Goal: Information Seeking & Learning: Learn about a topic

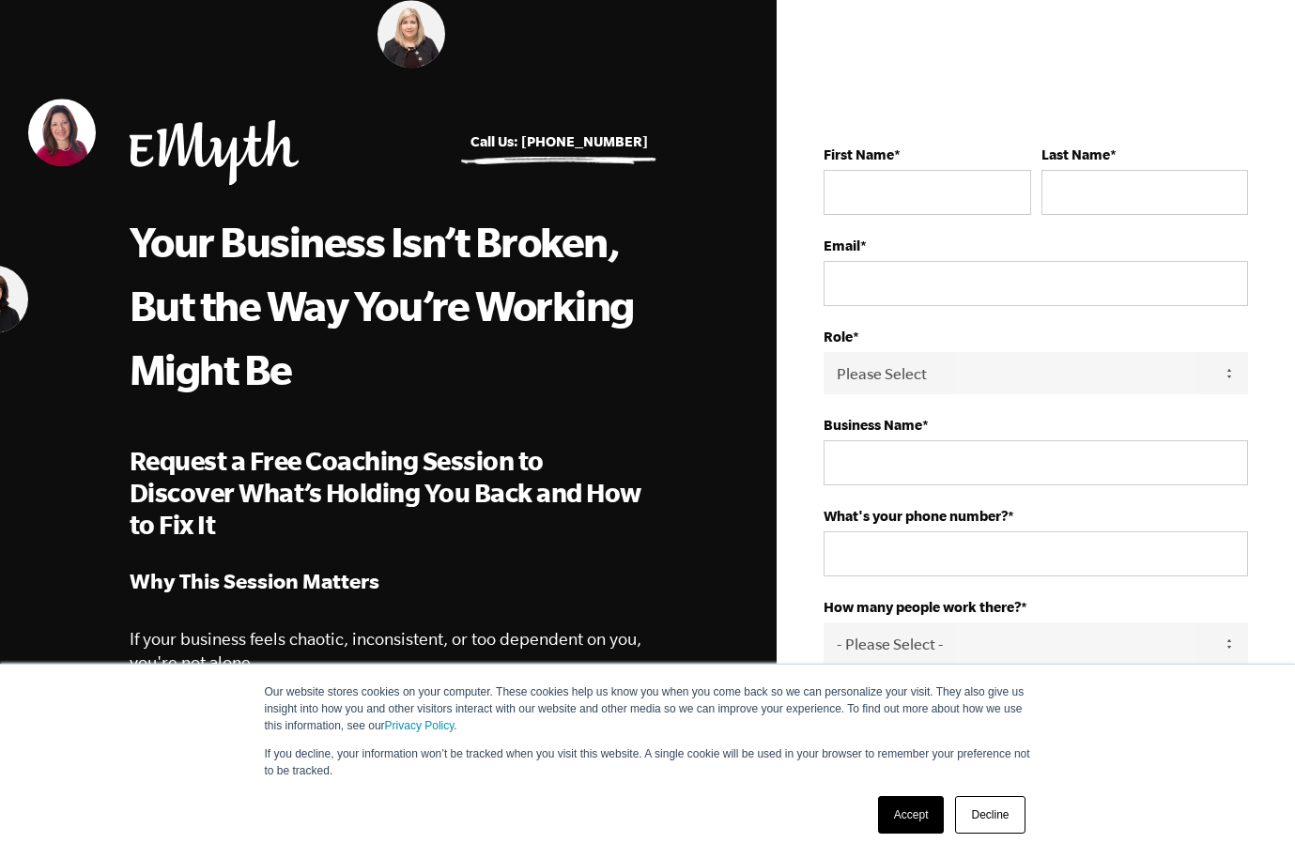
click at [506, 563] on div "Your Business Isn’t Broken, But the Way You’re Working Might Be Request a Free …" at bounding box center [389, 619] width 518 height 823
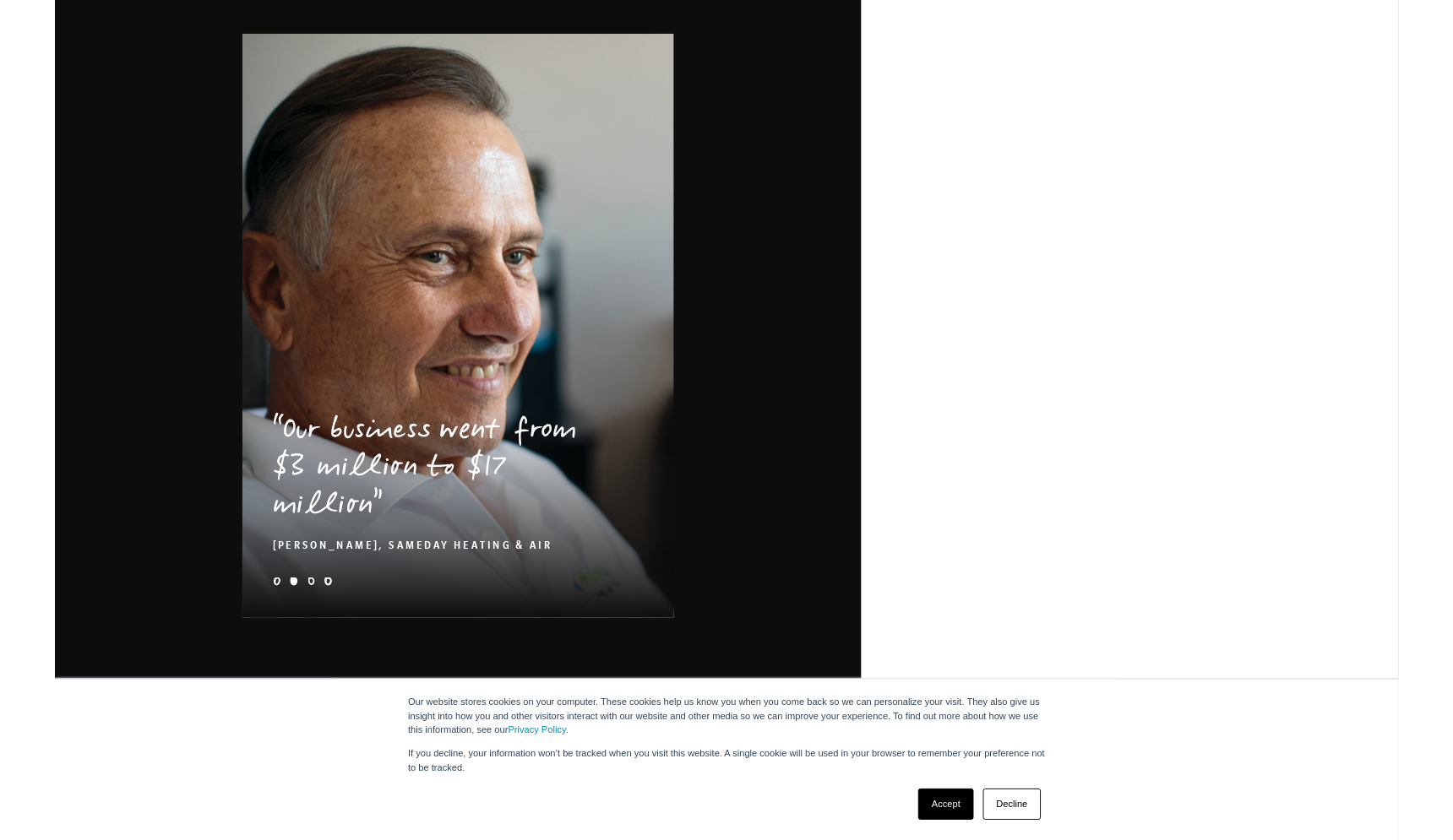
scroll to position [2500, 0]
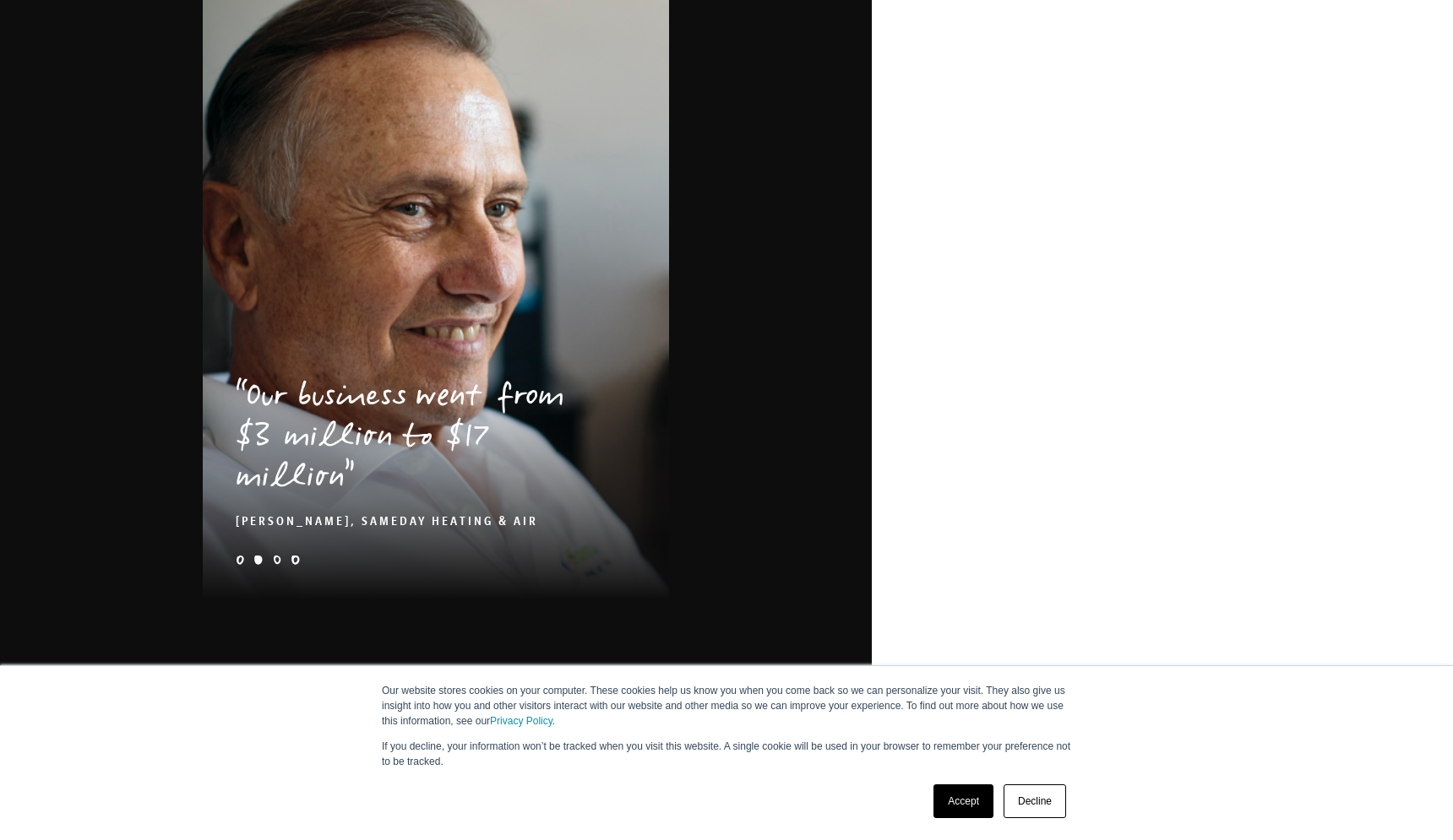
click at [960, 771] on link "Accept" at bounding box center [964, 801] width 60 height 34
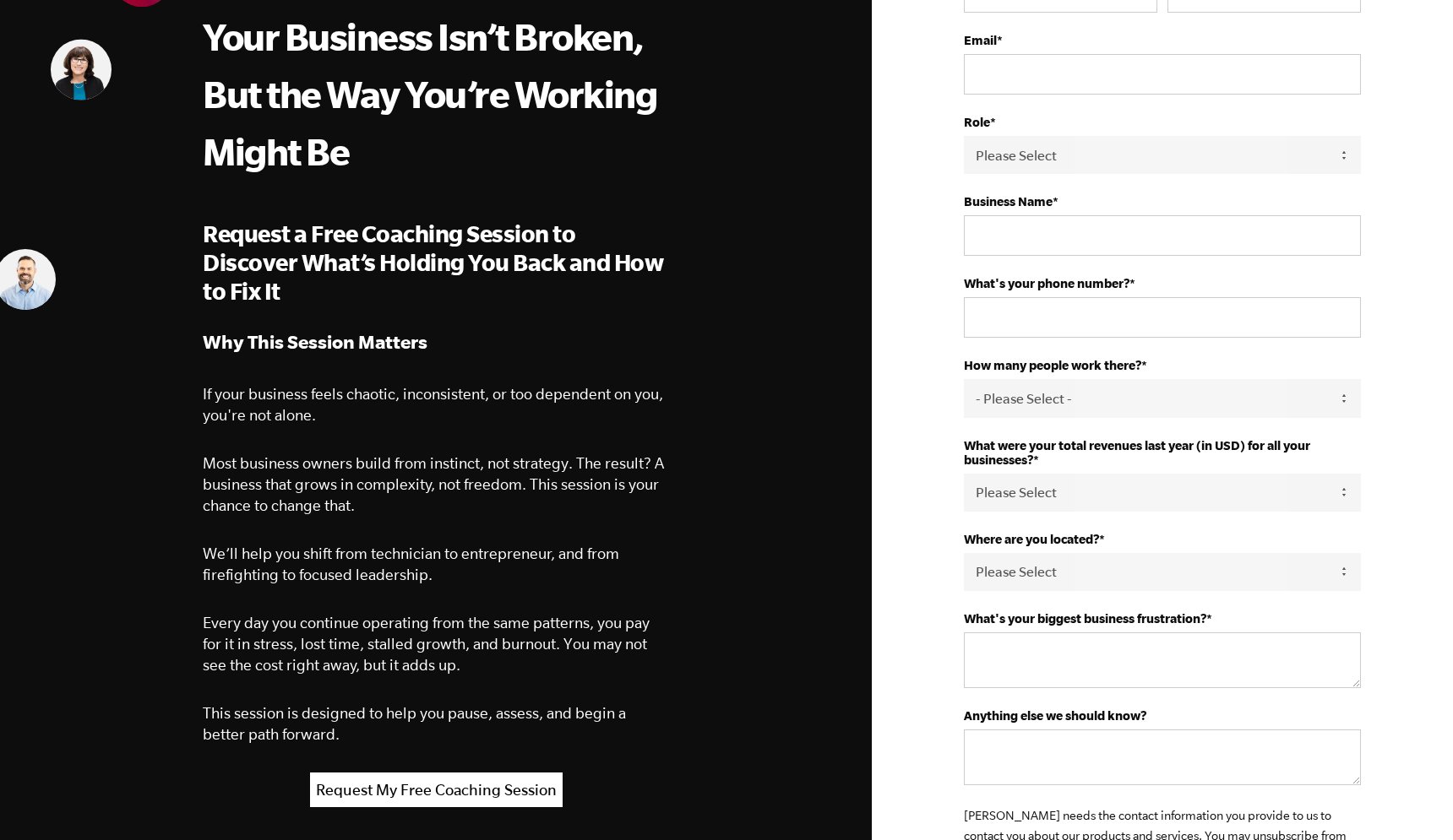
scroll to position [0, 0]
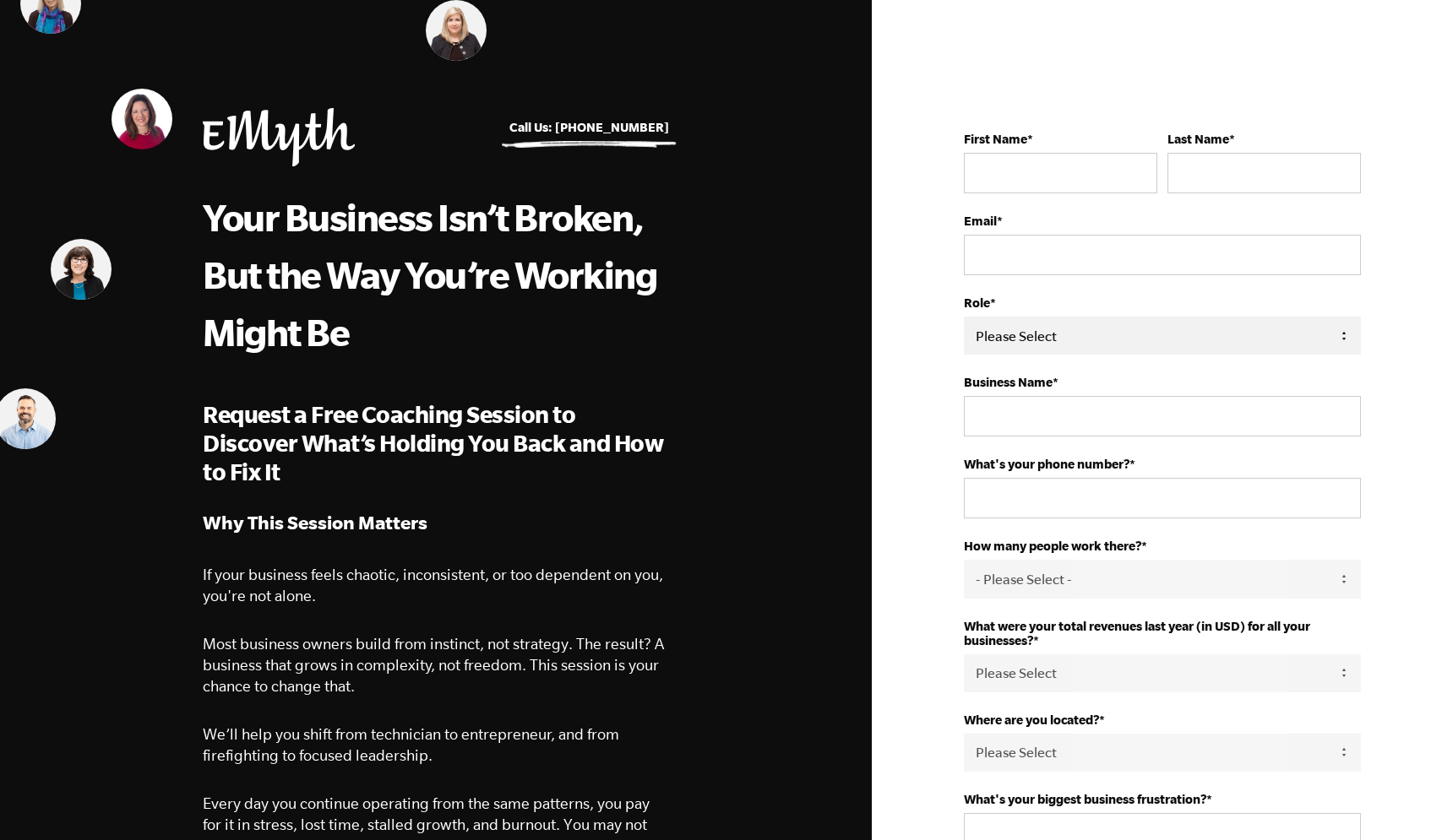
click at [991, 336] on select "Please Select Owner Partner / Co-Owner Executive Employee / Other" at bounding box center [1162, 335] width 397 height 38
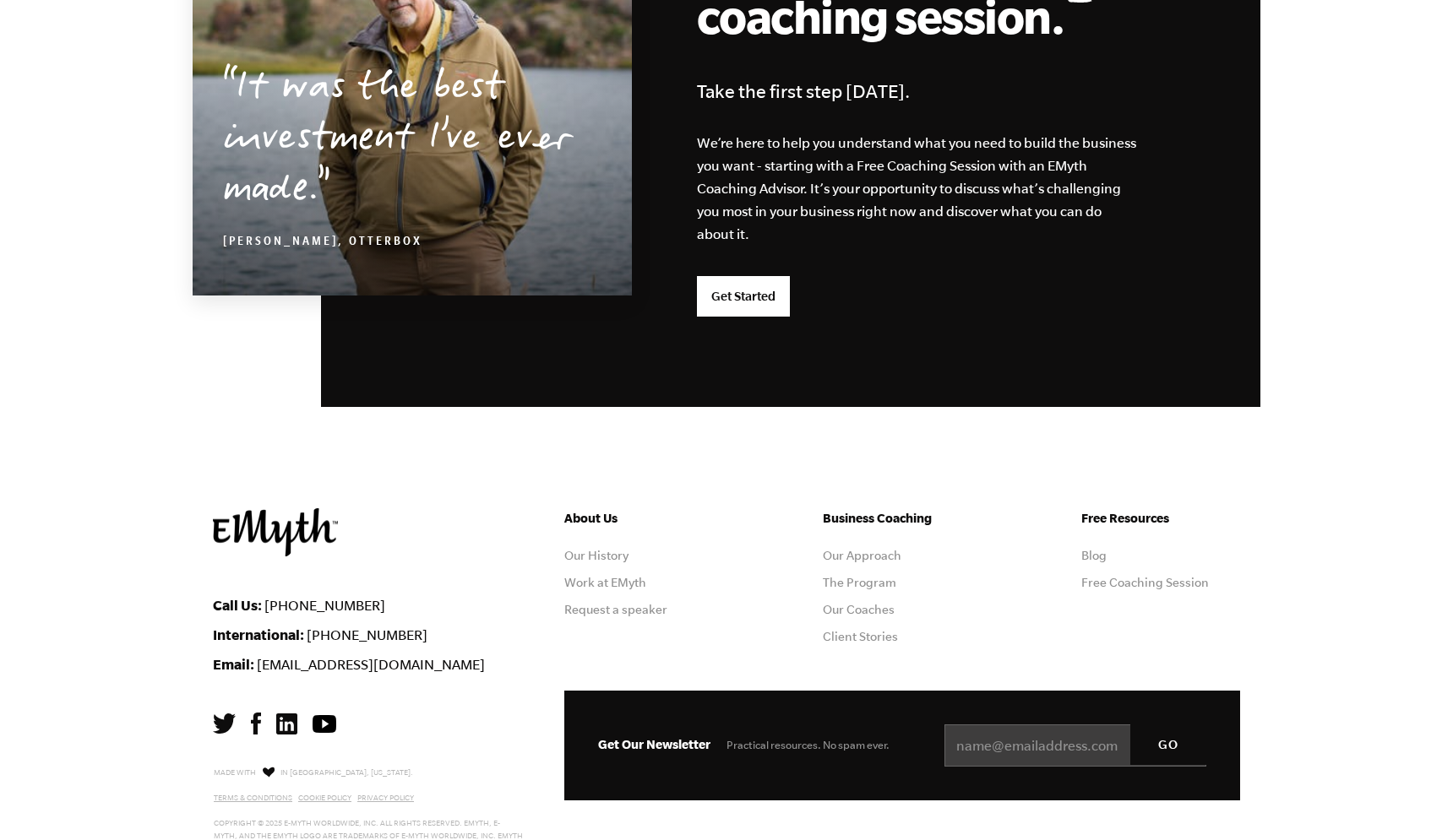
scroll to position [4365, 0]
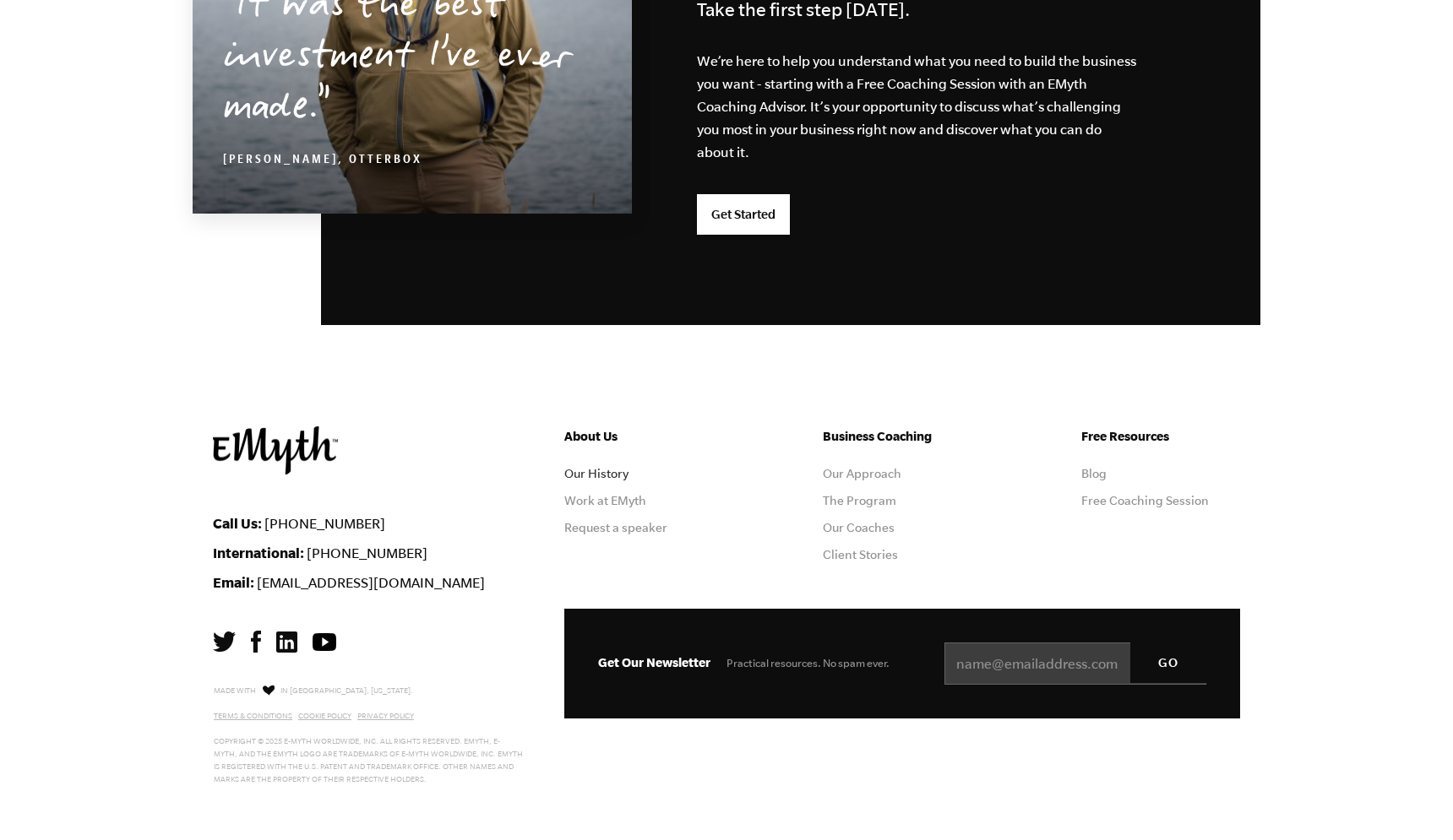
click at [603, 468] on link "Our History" at bounding box center [596, 473] width 64 height 13
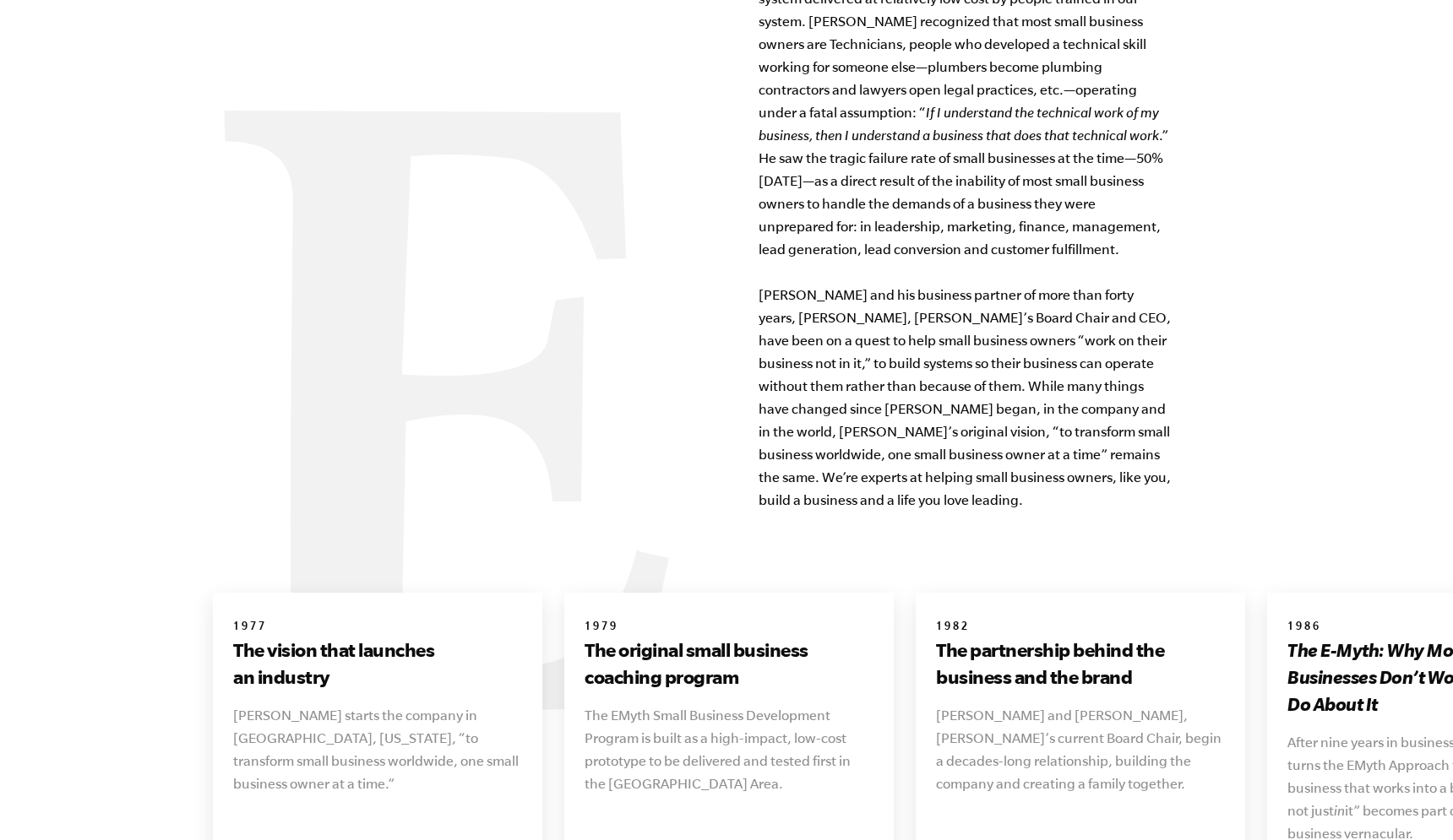
scroll to position [1648, 0]
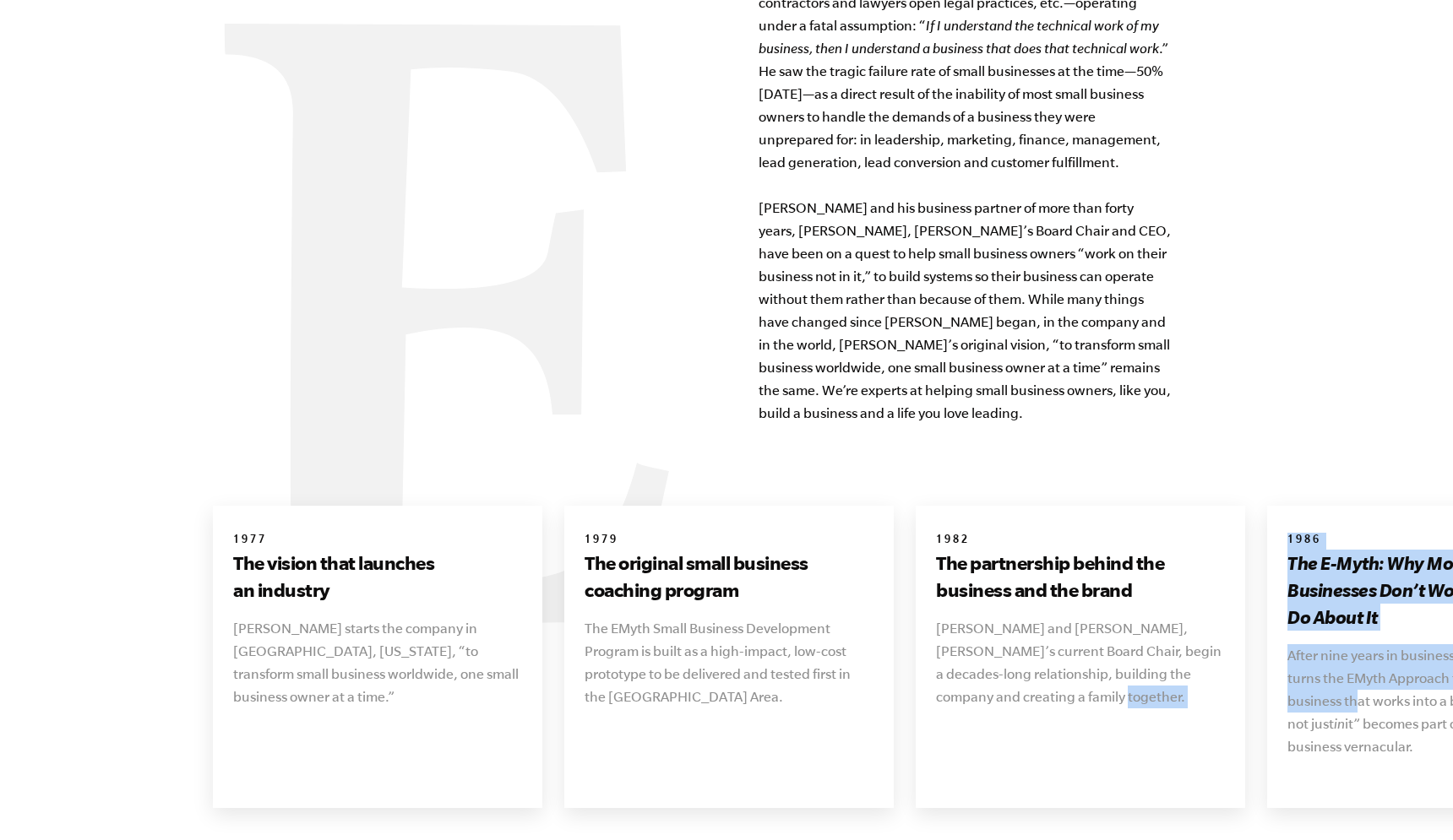
drag, startPoint x: 1350, startPoint y: 681, endPoint x: 920, endPoint y: 699, distance: 430.4
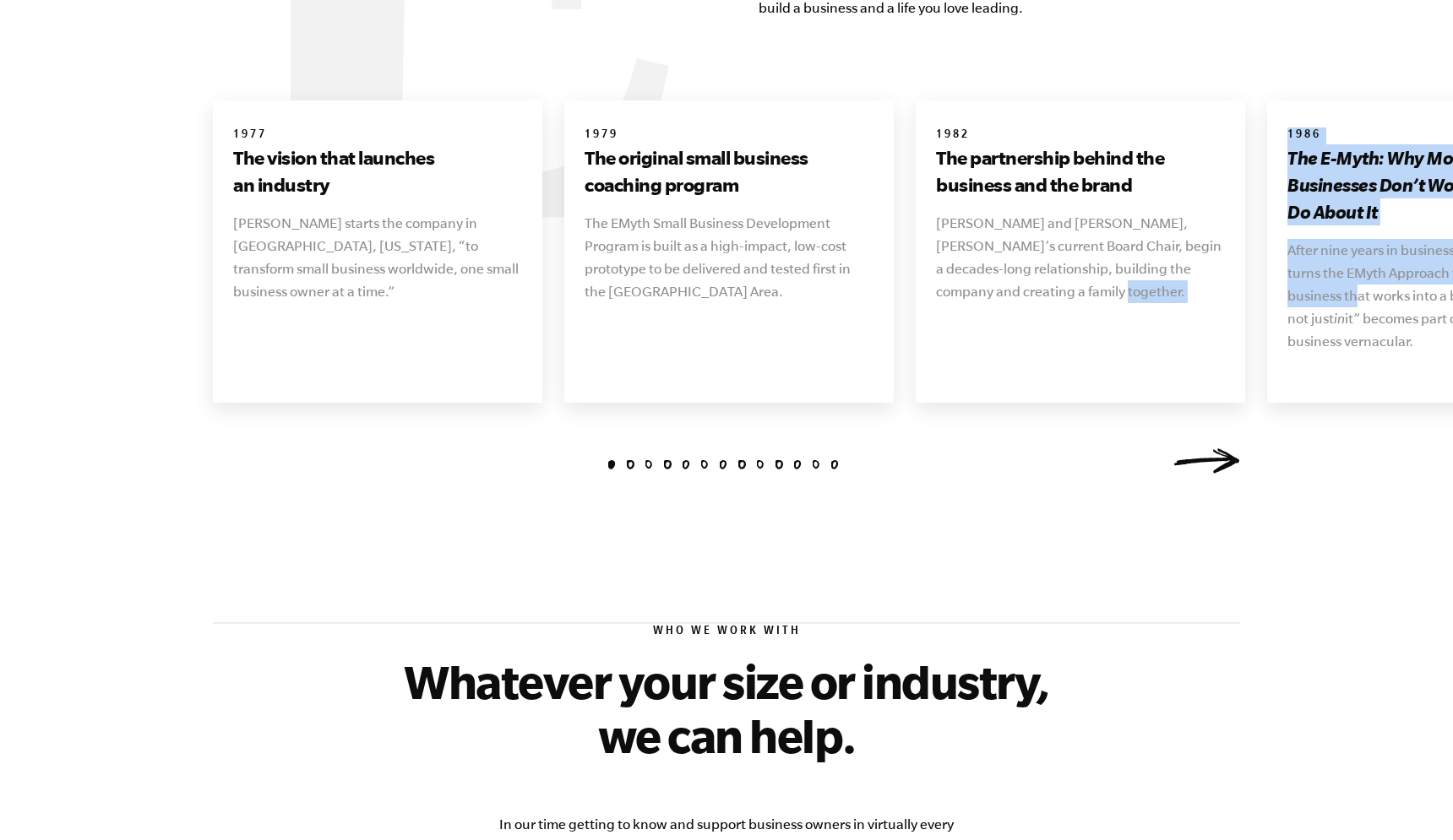
scroll to position [2019, 0]
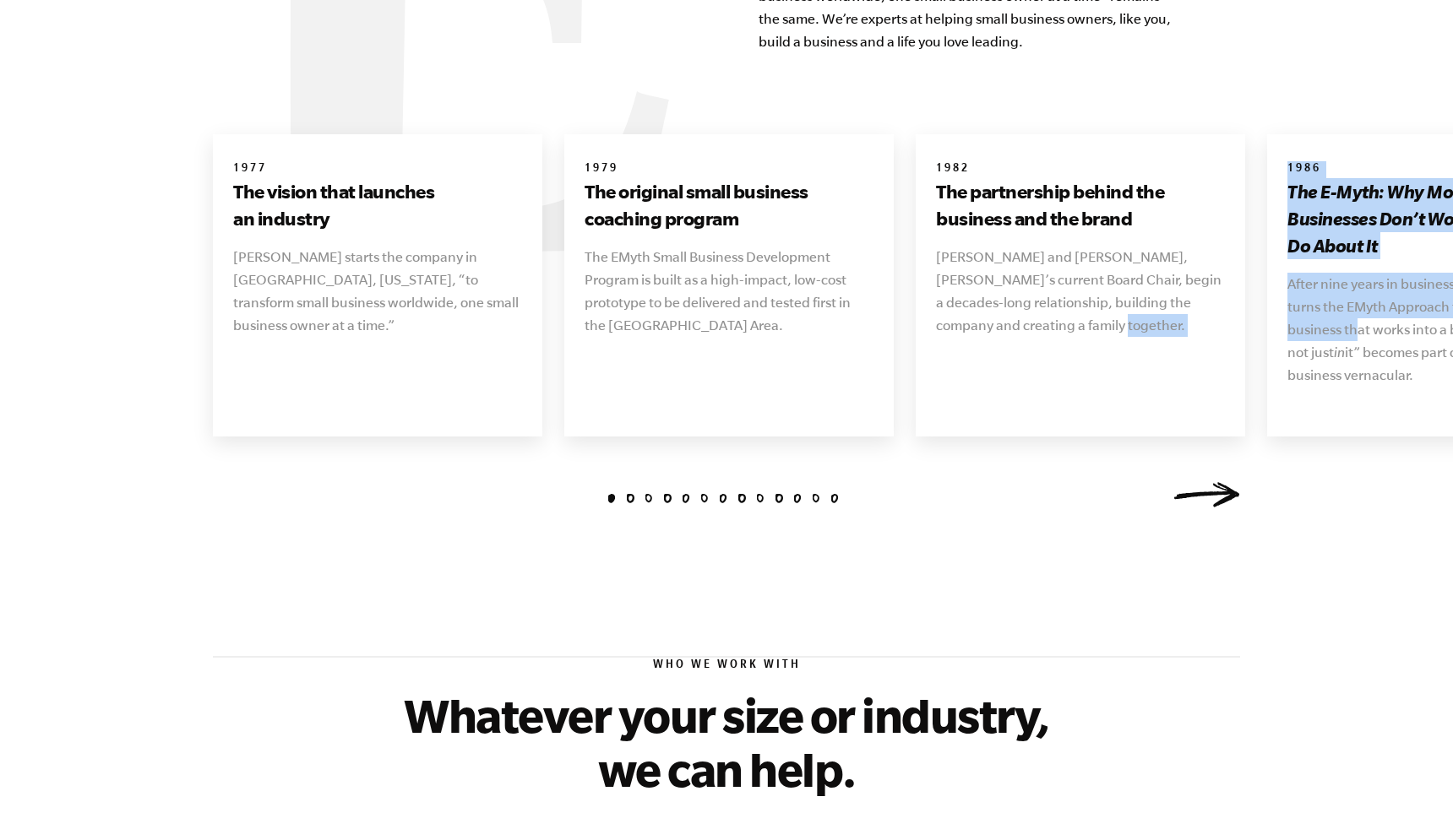
click at [1194, 482] on link "Next" at bounding box center [1206, 495] width 67 height 25
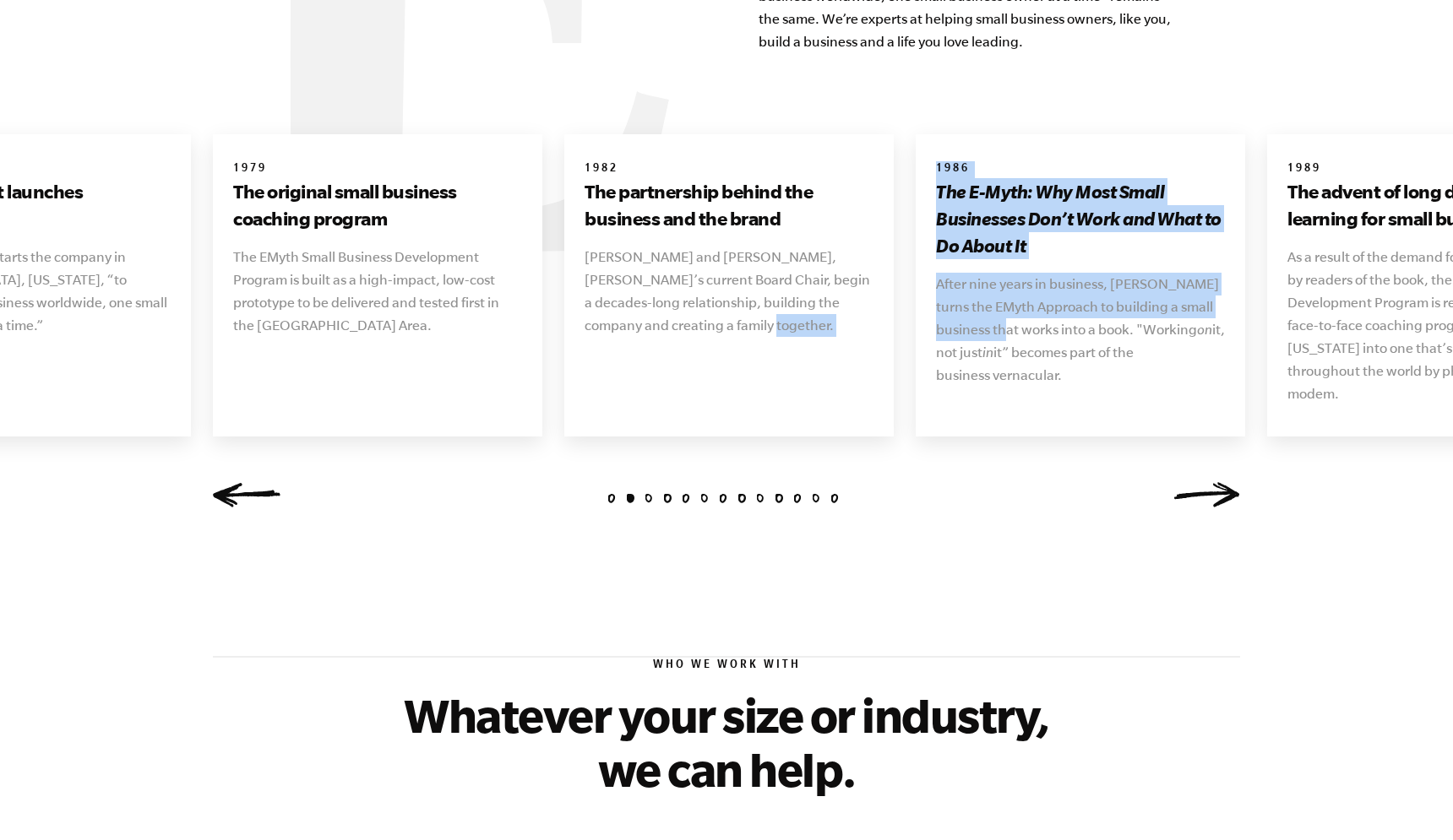
click at [1194, 482] on link "Next" at bounding box center [1206, 495] width 67 height 25
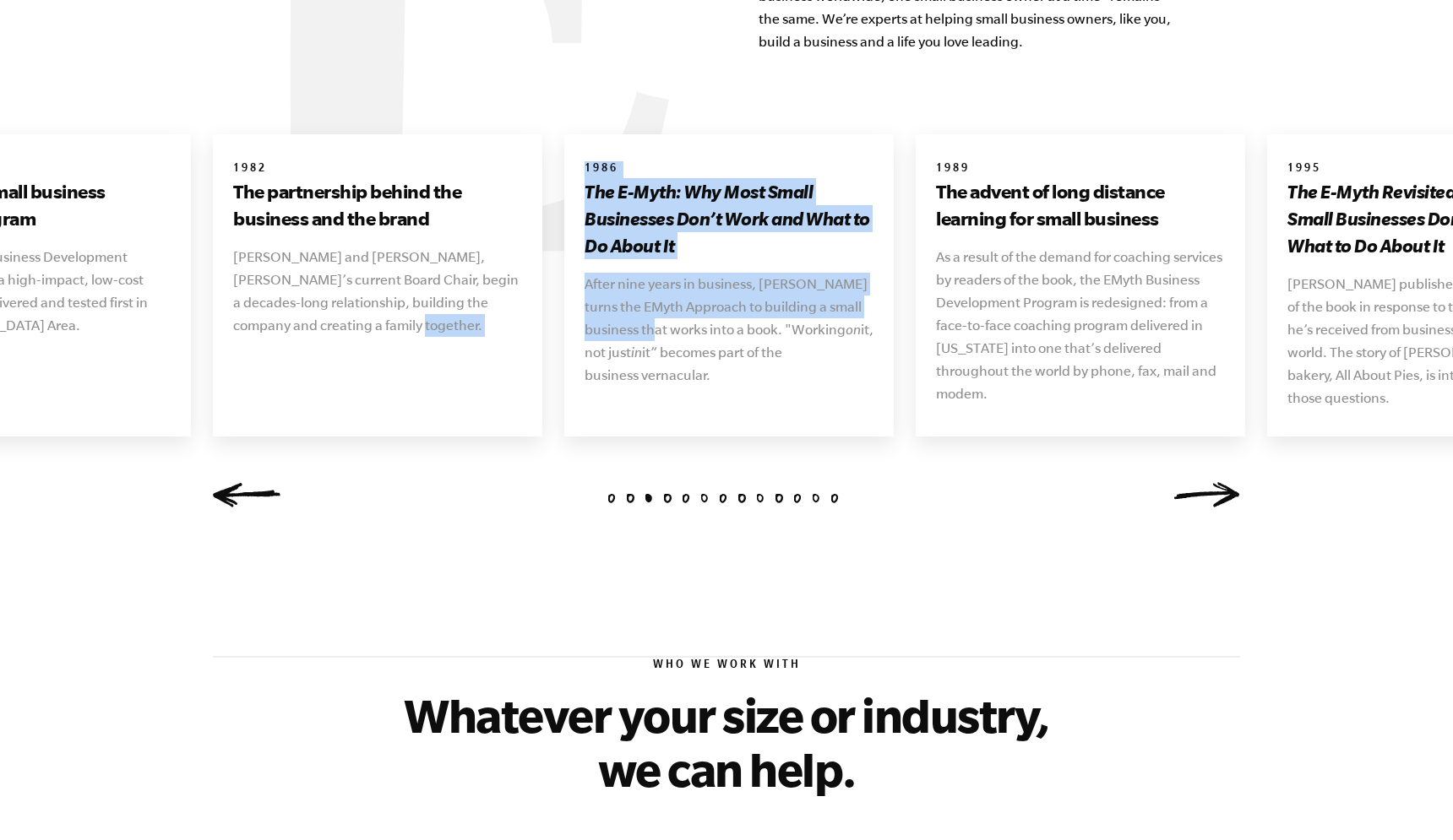
click at [1194, 482] on link "Next" at bounding box center [1206, 495] width 67 height 25
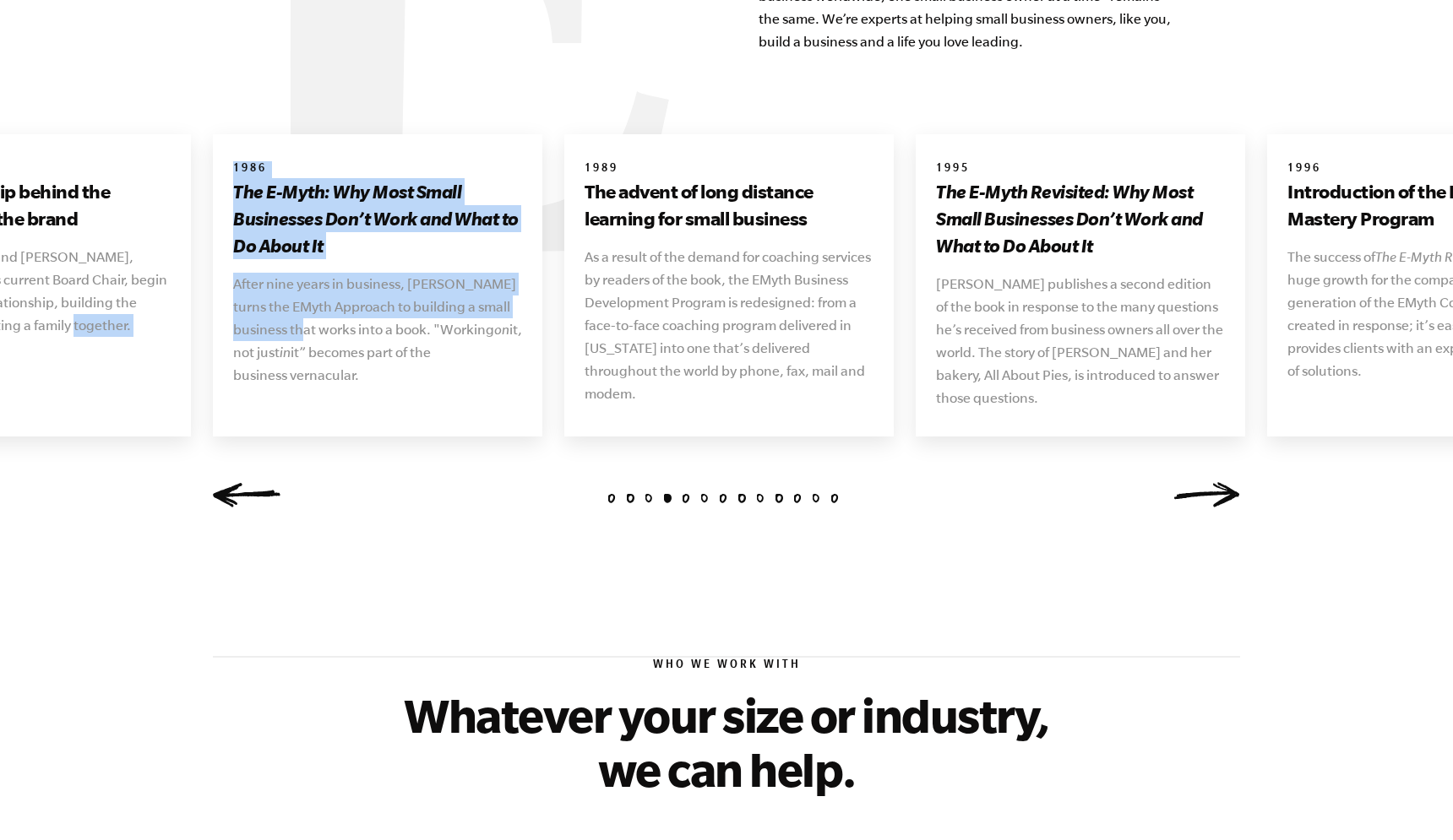
click at [1194, 482] on link "Next" at bounding box center [1206, 495] width 67 height 25
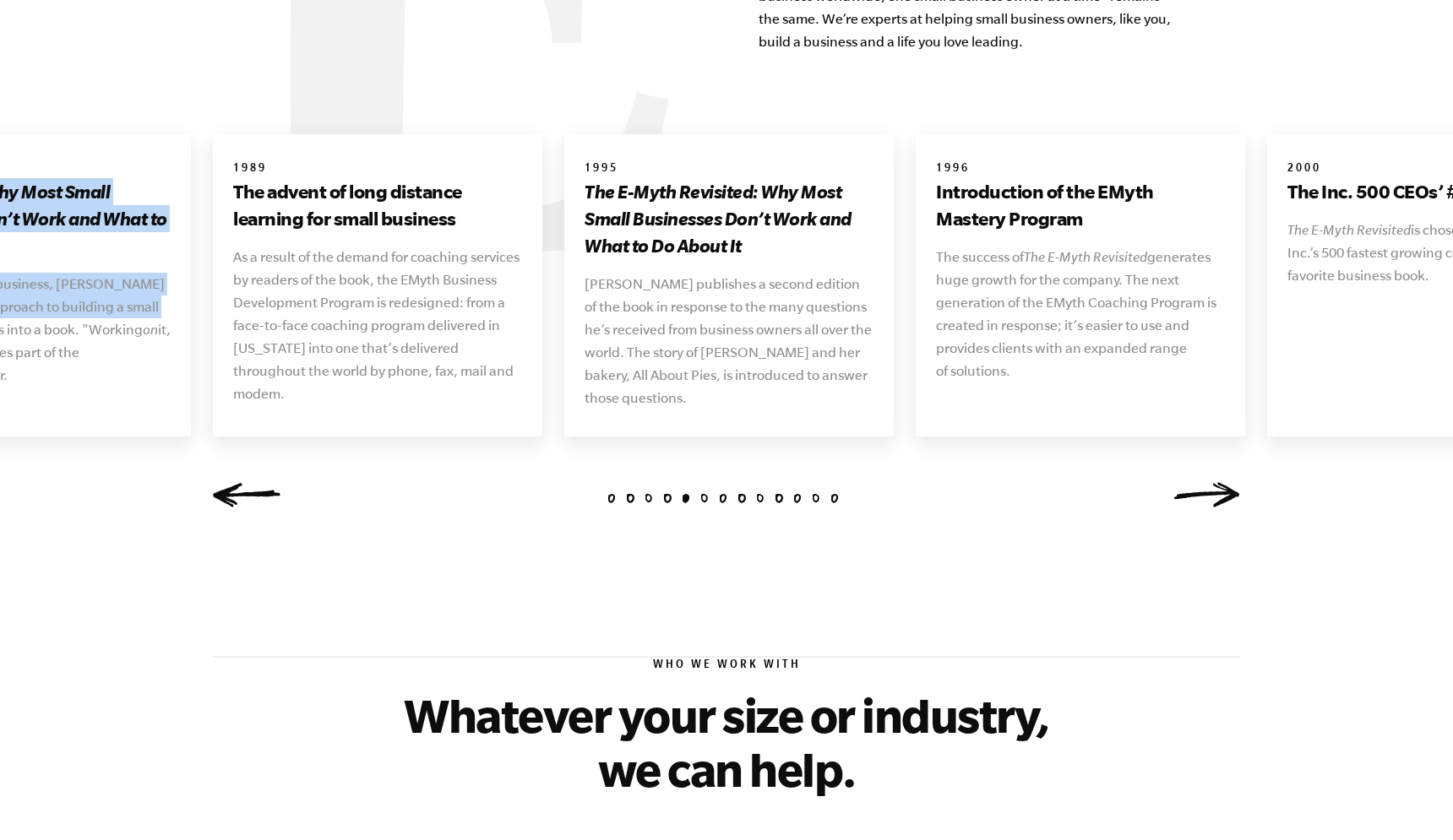
click at [1194, 482] on link "Next" at bounding box center [1206, 495] width 67 height 25
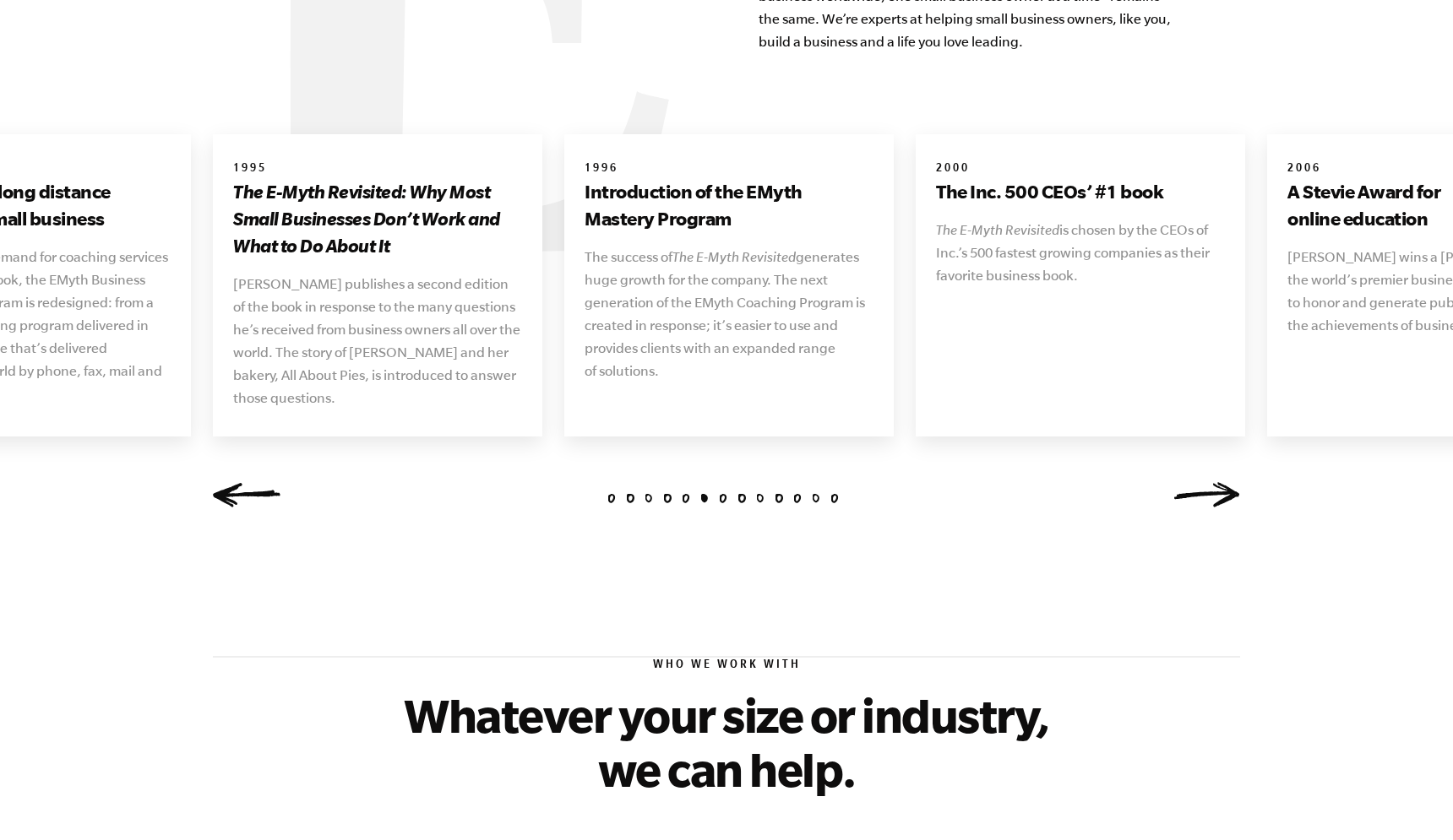
click at [1194, 482] on link "Next" at bounding box center [1206, 495] width 67 height 25
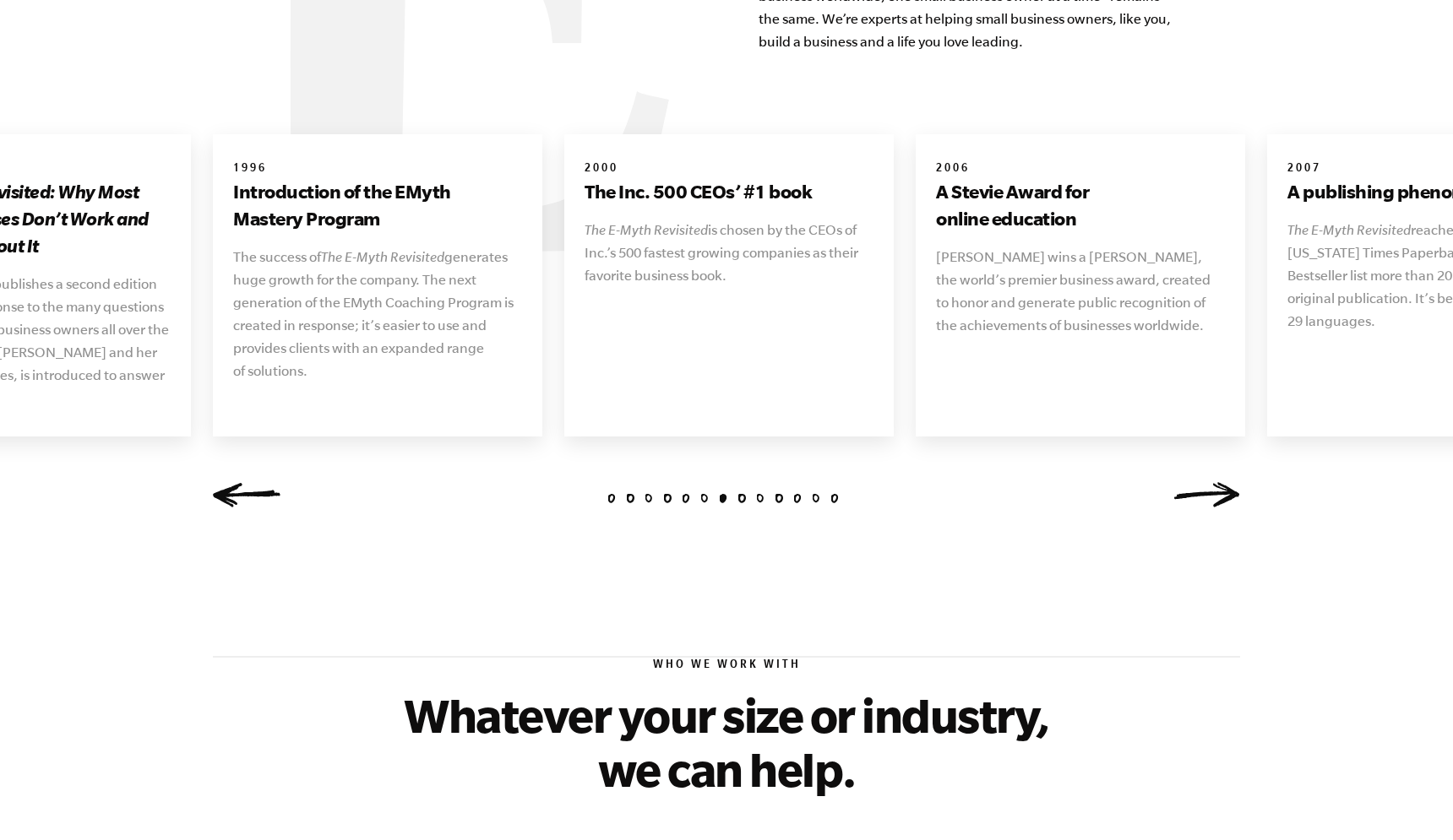
click at [1194, 482] on link "Next" at bounding box center [1206, 495] width 67 height 25
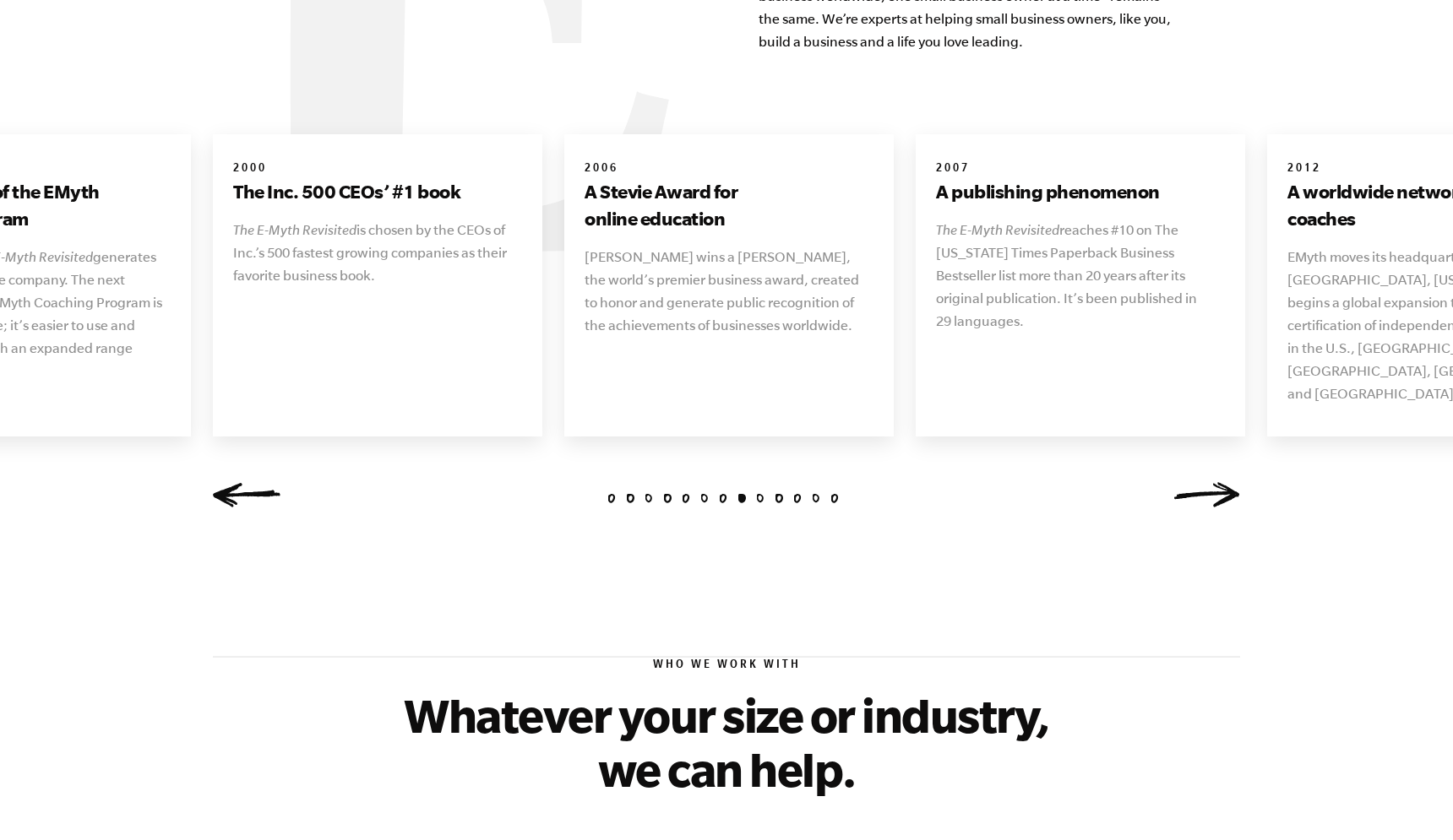
click at [1194, 482] on link "Next" at bounding box center [1206, 495] width 67 height 25
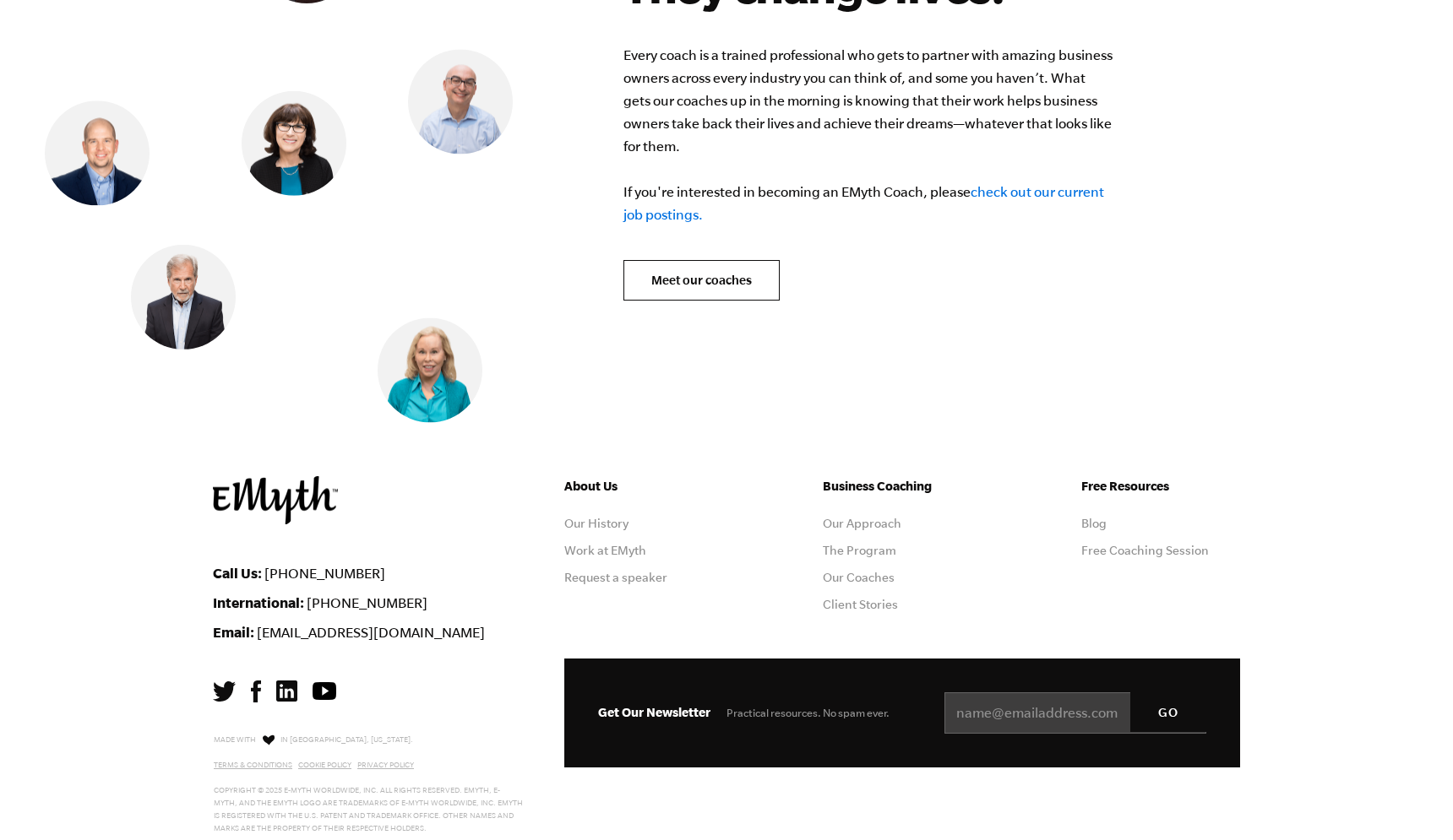
scroll to position [6849, 0]
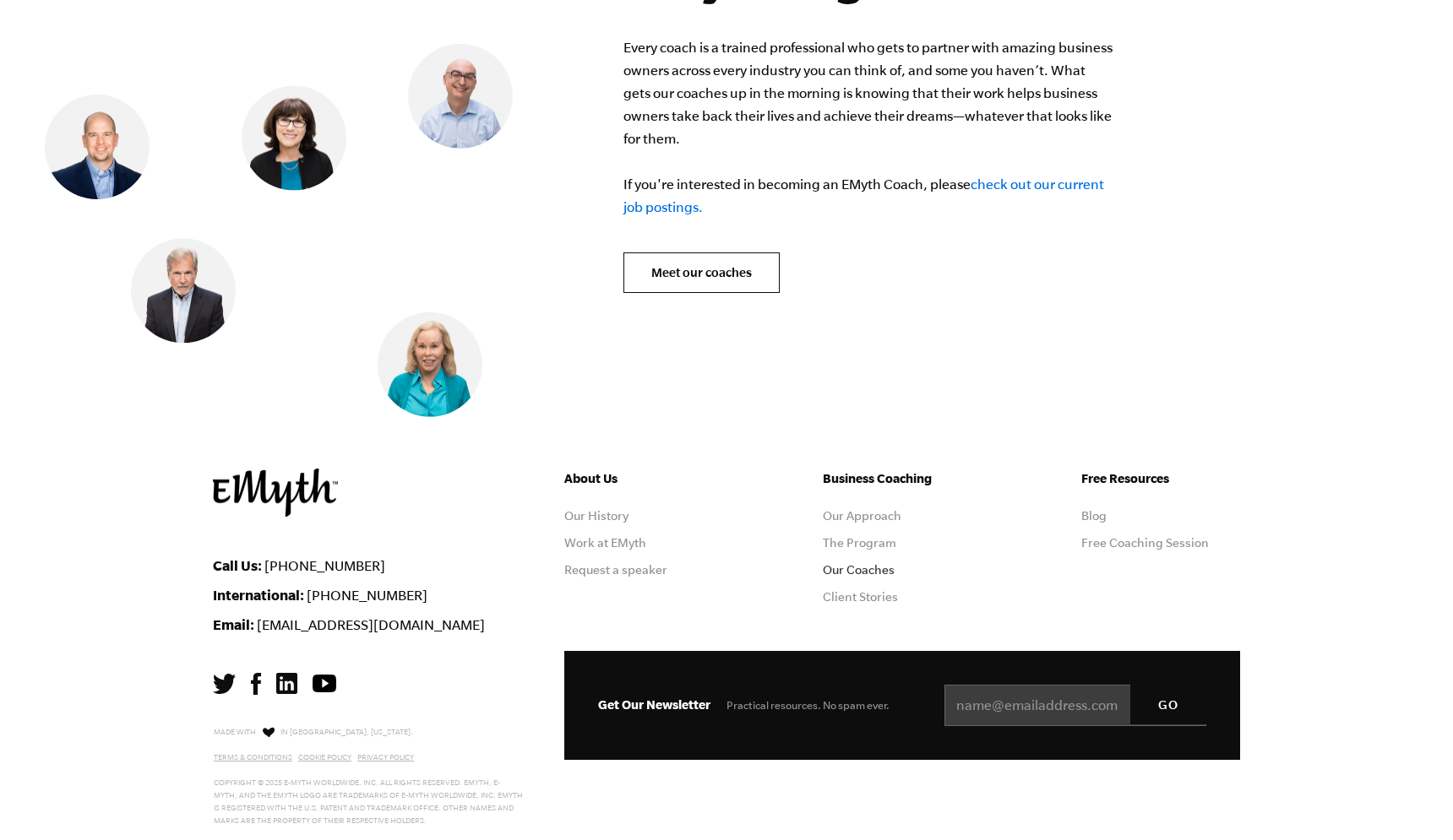
click at [847, 563] on link "Our Coaches" at bounding box center [859, 569] width 72 height 13
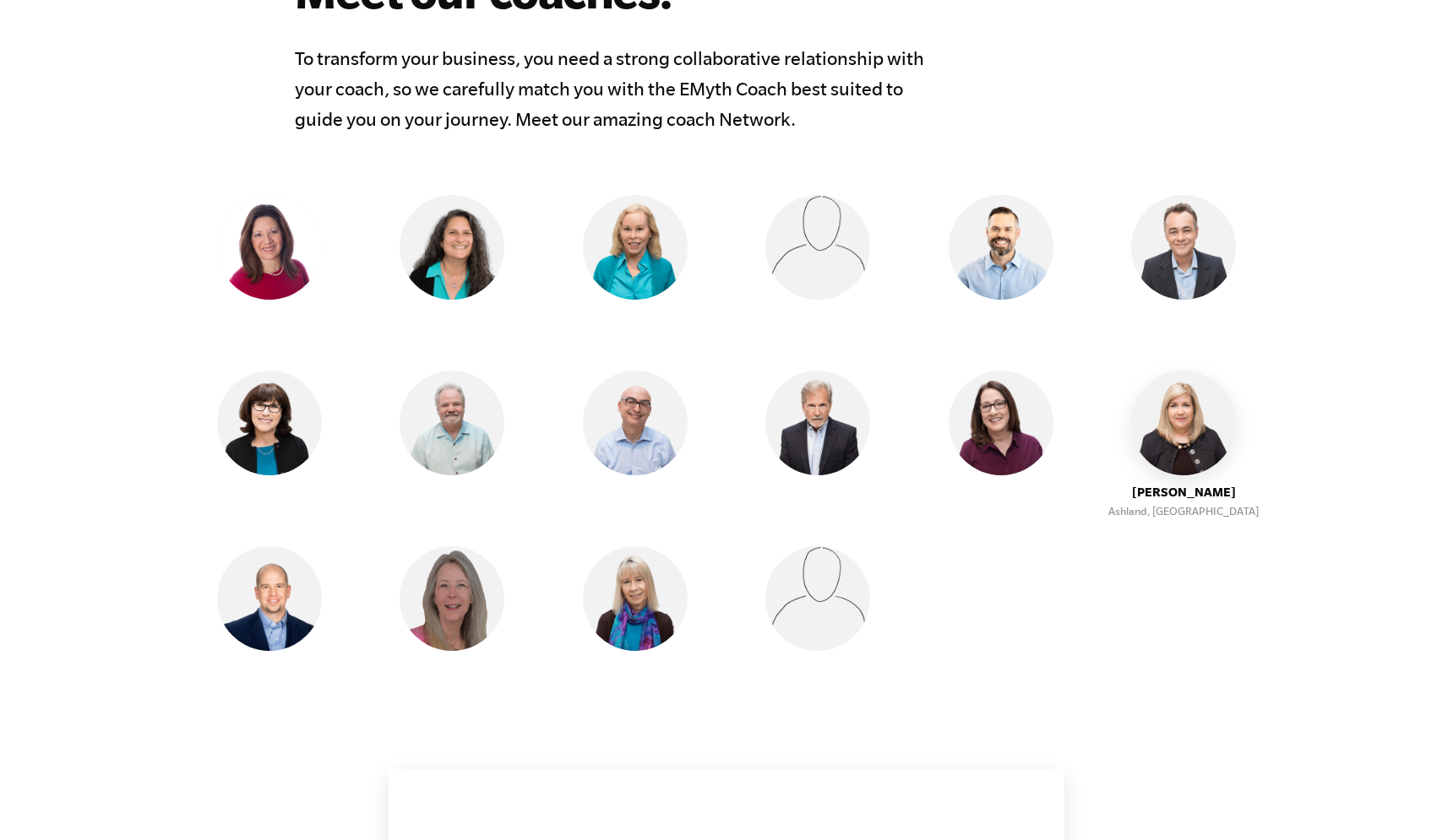
scroll to position [1403, 0]
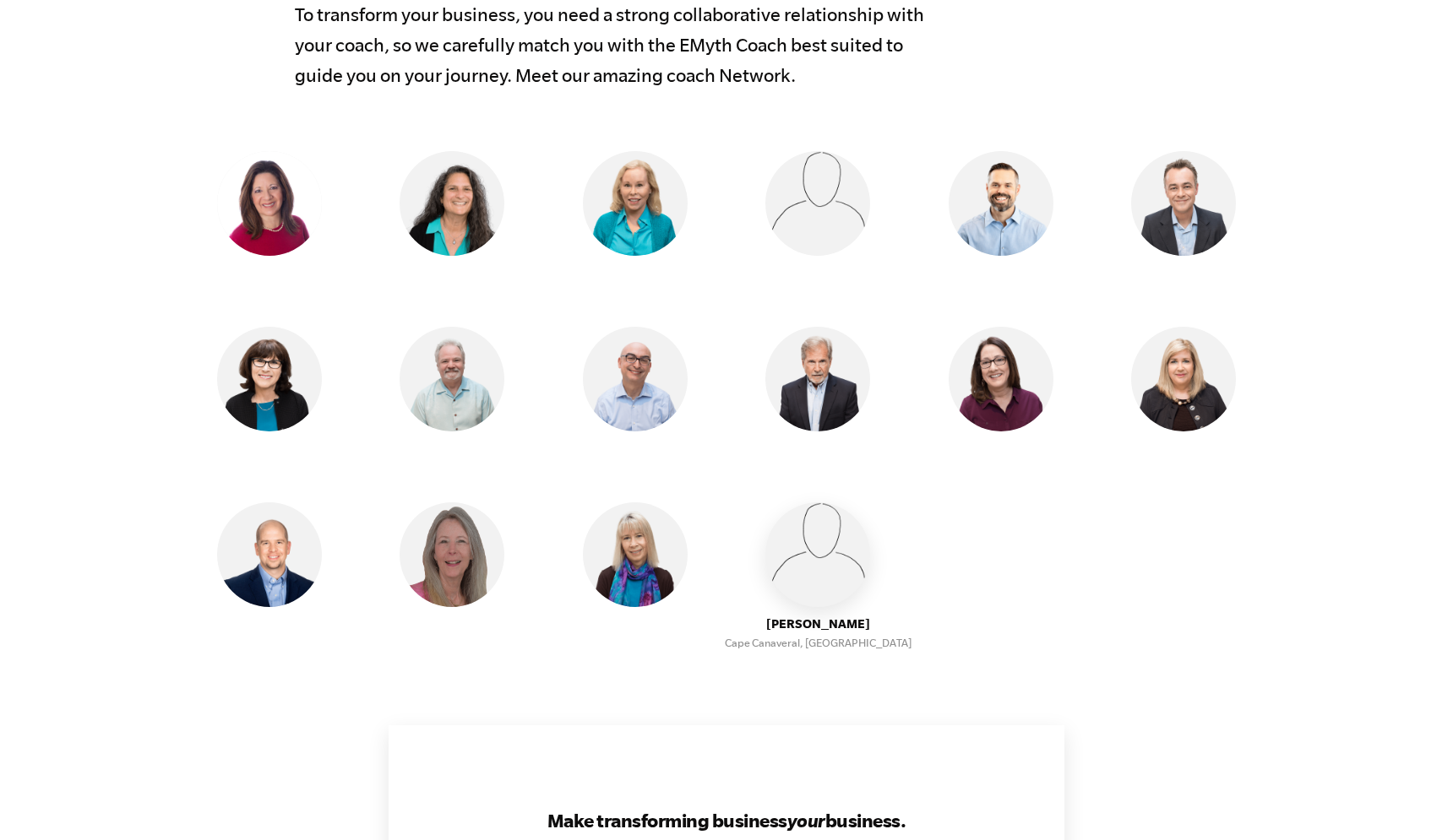
click at [813, 541] on img at bounding box center [818, 555] width 104 height 104
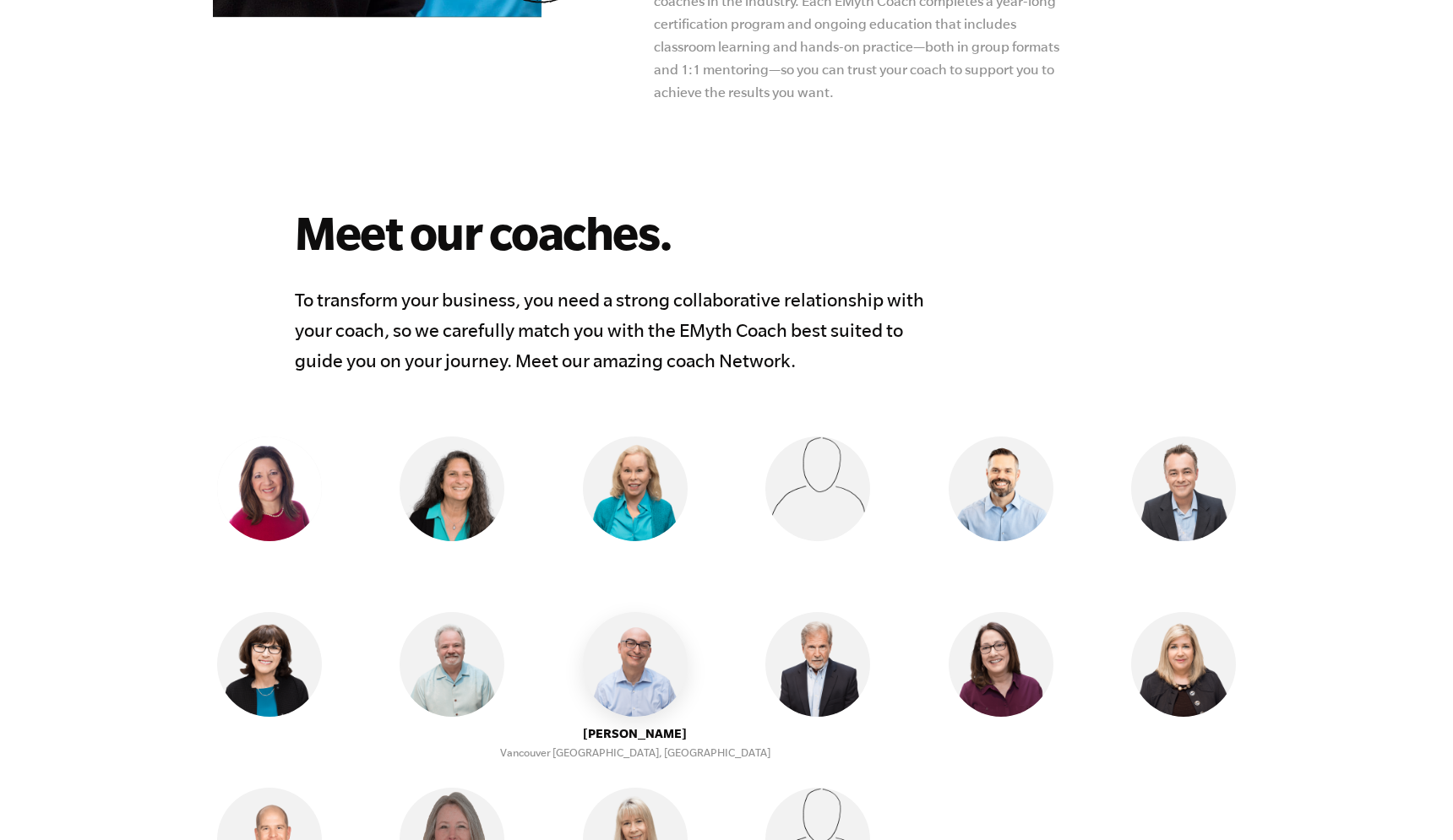
scroll to position [1132, 0]
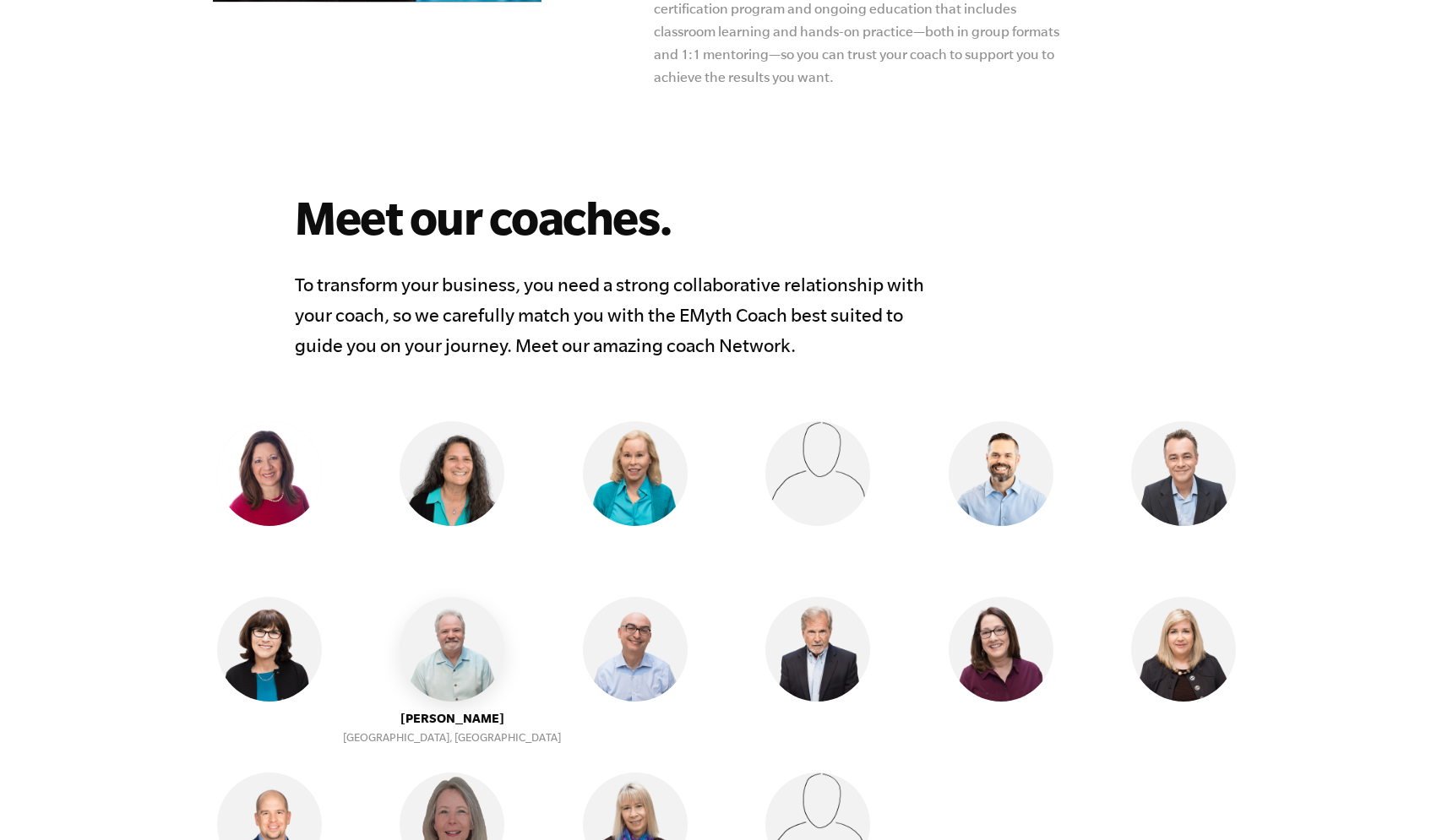
click at [450, 636] on img at bounding box center [452, 649] width 104 height 104
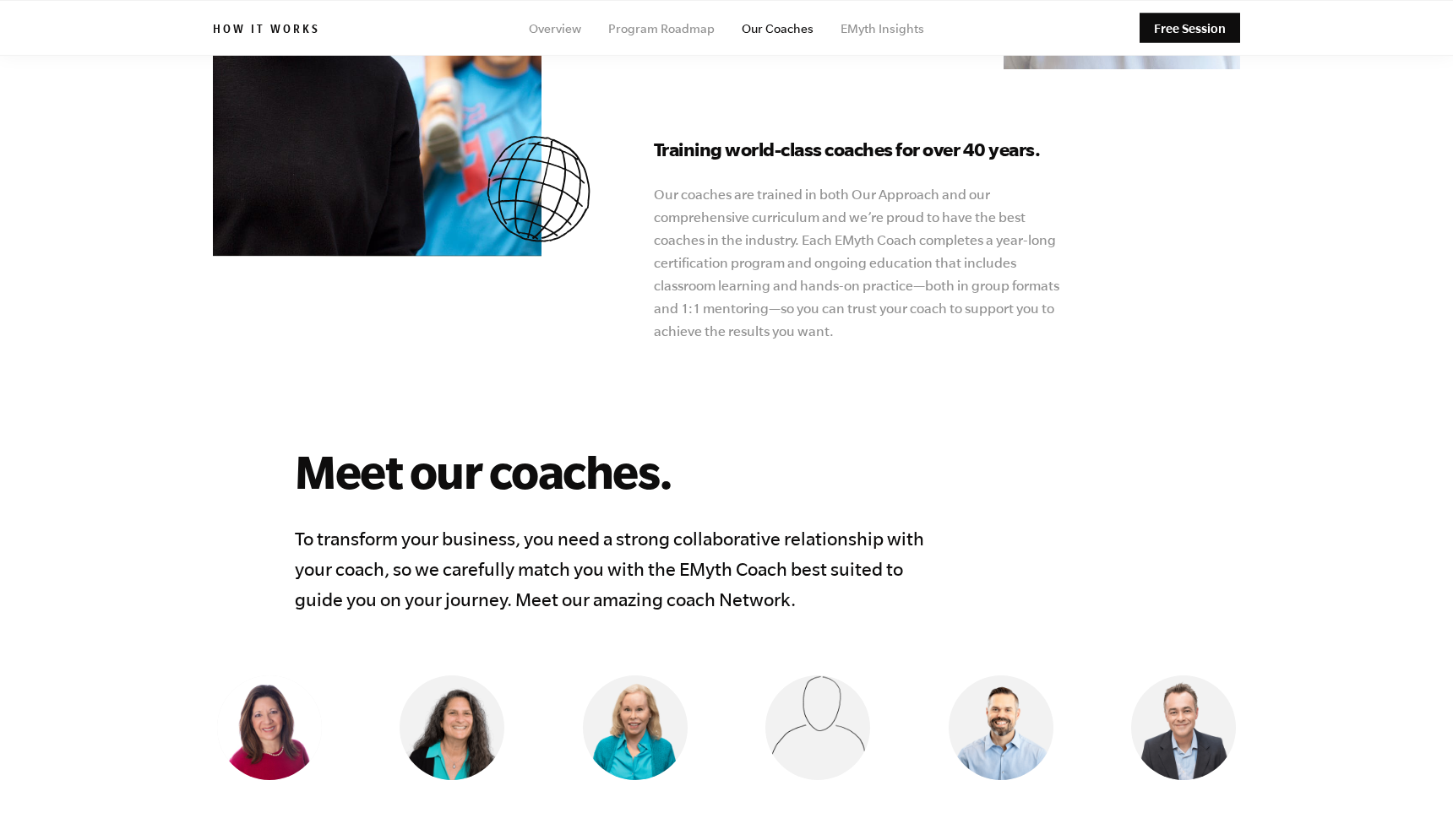
scroll to position [810, 0]
